Goal: Find contact information: Find contact information

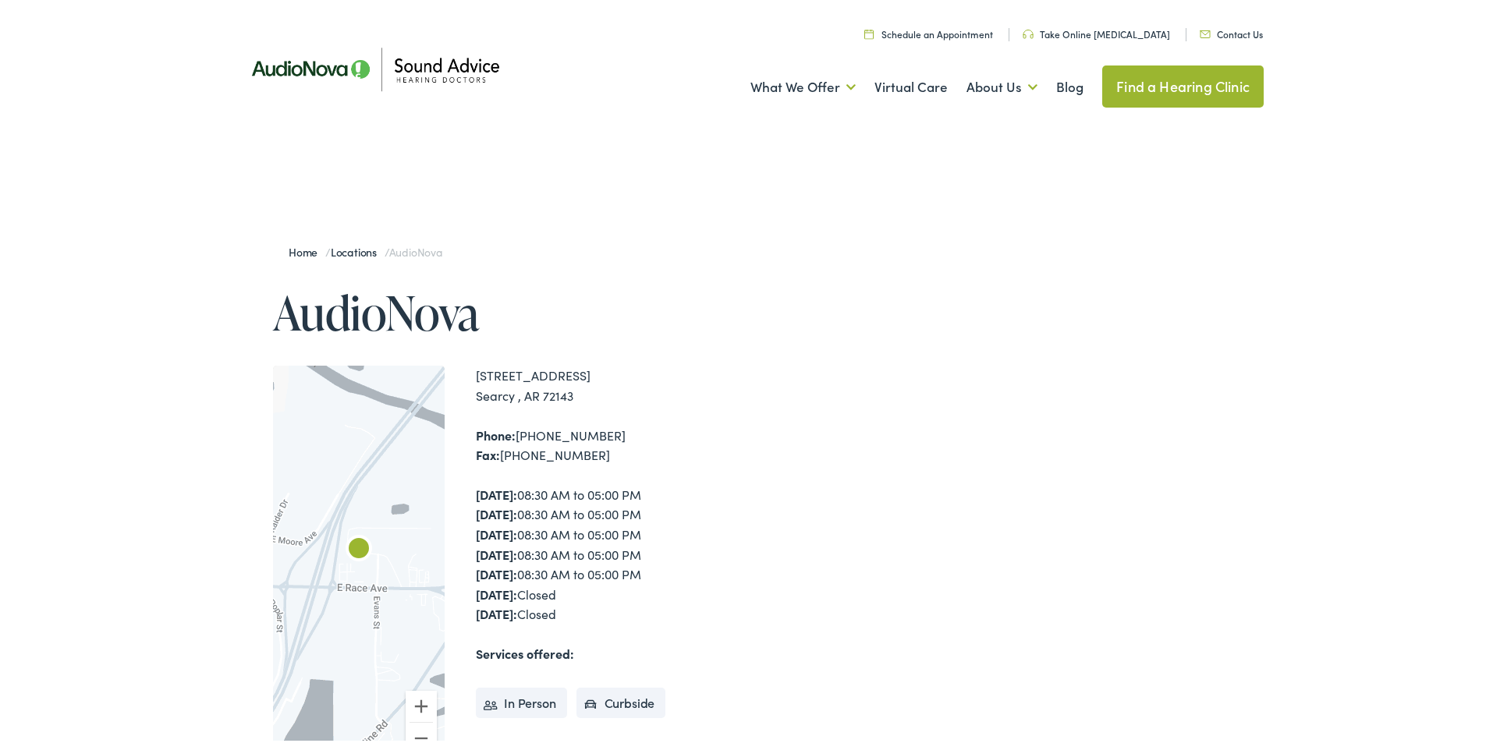
drag, startPoint x: 469, startPoint y: 371, endPoint x: 570, endPoint y: 395, distance: 104.4
click at [570, 395] on div "← Move left → Move right ↑ Move up ↓ Move down + Zoom in - Zoom out Home Jump l…" at bounding box center [511, 566] width 476 height 407
click at [593, 395] on div "[STREET_ADDRESS] [GEOGRAPHIC_DATA] , AR 72143" at bounding box center [612, 383] width 273 height 40
drag, startPoint x: 466, startPoint y: 431, endPoint x: 599, endPoint y: 432, distance: 133.4
click at [599, 432] on div "← Move left → Move right ↑ Move up ↓ Move down + Zoom in - Zoom out Home Jump l…" at bounding box center [511, 566] width 476 height 407
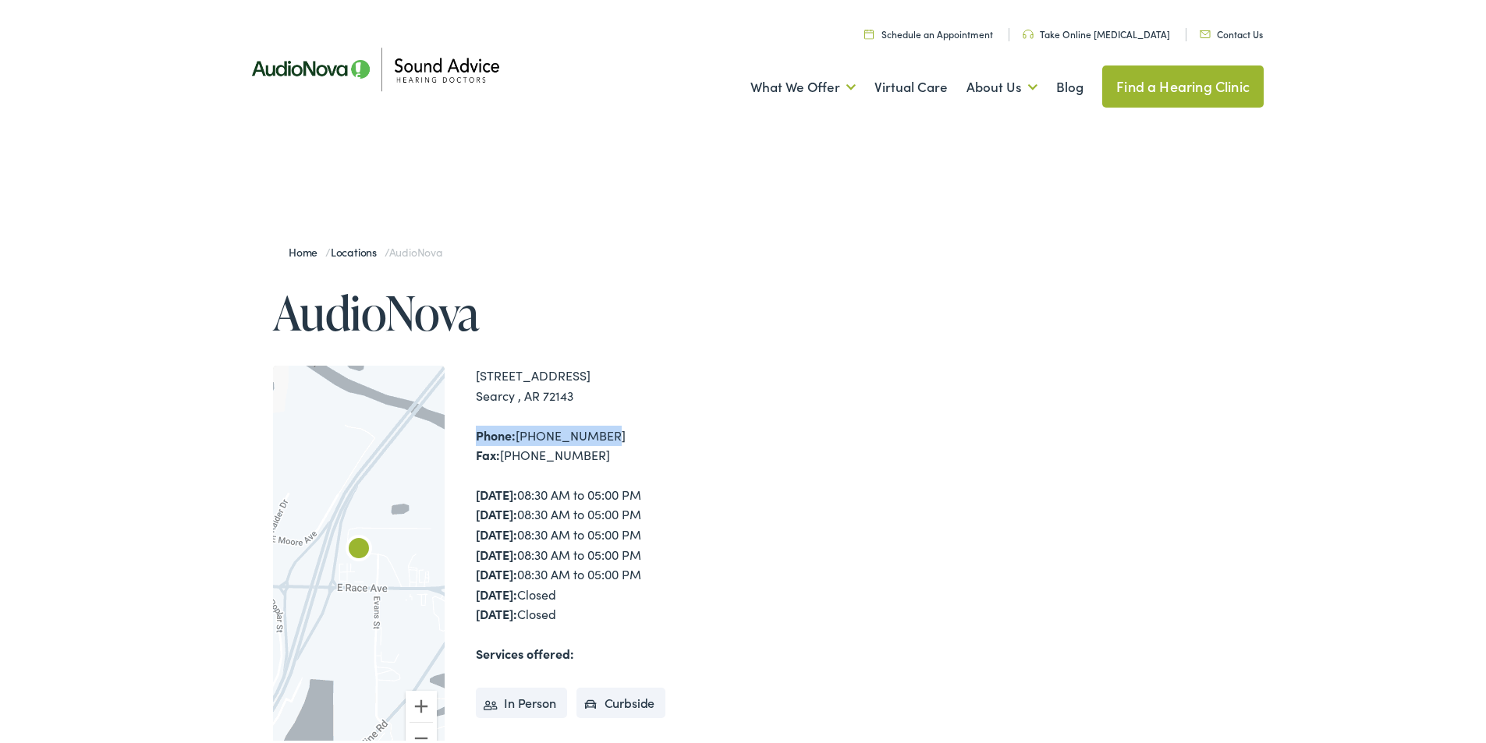
click at [599, 432] on div "Phone: [PHONE_NUMBER] Fax: [PHONE_NUMBER]" at bounding box center [612, 443] width 273 height 40
drag, startPoint x: 599, startPoint y: 432, endPoint x: 490, endPoint y: 434, distance: 109.2
click at [490, 434] on div "Phone: [PHONE_NUMBER] Fax: [PHONE_NUMBER]" at bounding box center [612, 443] width 273 height 40
click at [610, 420] on div "[STREET_ADDRESS] [GEOGRAPHIC_DATA] , AR 72143 Phone: [PHONE_NUMBER] Fax: [PHONE…" at bounding box center [612, 566] width 273 height 407
drag, startPoint x: 605, startPoint y: 433, endPoint x: 463, endPoint y: 439, distance: 141.3
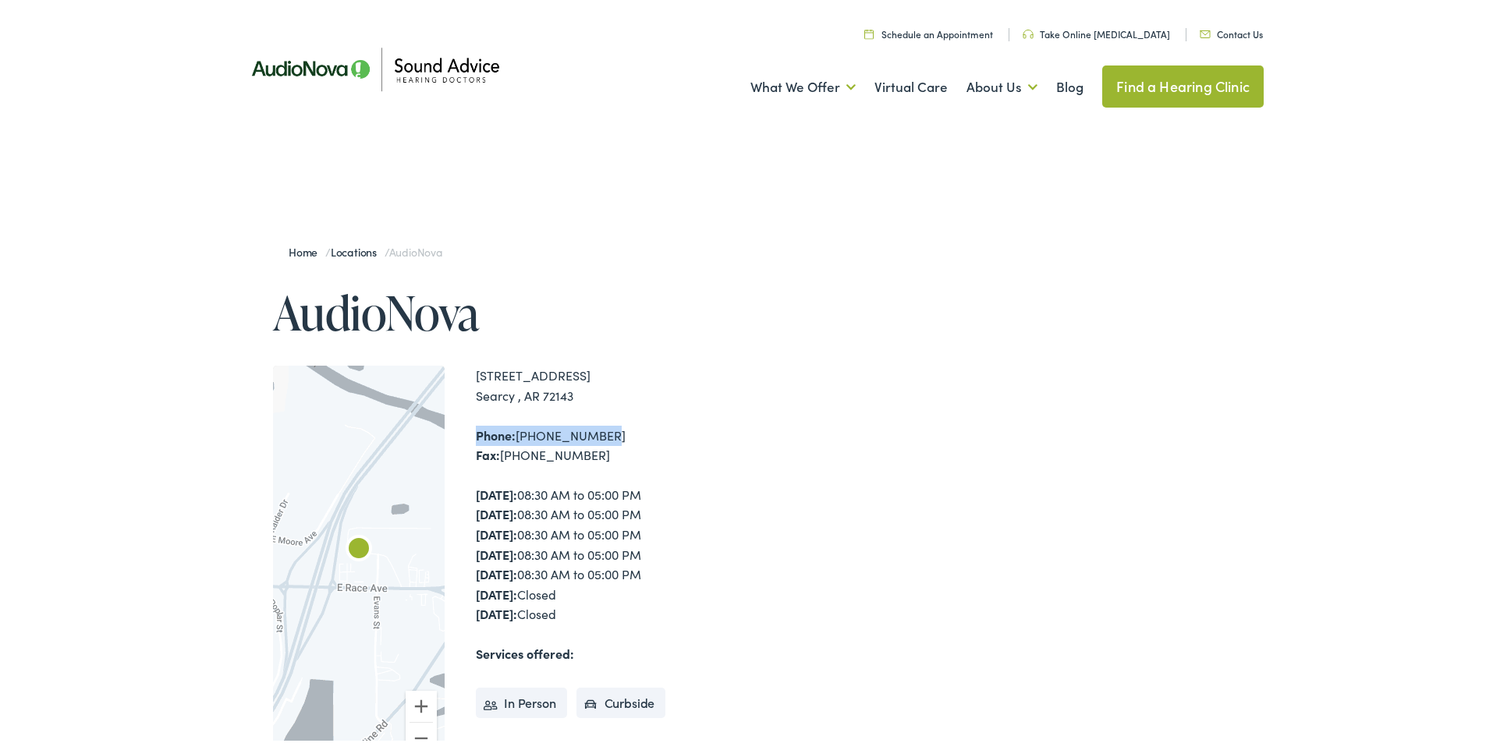
click at [463, 439] on div "← Move left → Move right ↑ Move up ↓ Move down + Zoom in - Zoom out Home Jump l…" at bounding box center [511, 566] width 476 height 407
click at [476, 428] on strong "Phone:" at bounding box center [496, 432] width 40 height 17
drag, startPoint x: 471, startPoint y: 428, endPoint x: 598, endPoint y: 461, distance: 131.3
click at [598, 461] on div "Phone: [PHONE_NUMBER] Fax: [PHONE_NUMBER]" at bounding box center [612, 443] width 273 height 40
click at [660, 490] on div "[DATE]: 08:30 AM to 05:00 PM [DATE]: 08:30 AM to 05:00 PM [DATE]: 08:30 AM to 0…" at bounding box center [612, 552] width 273 height 140
